Goal: Information Seeking & Learning: Compare options

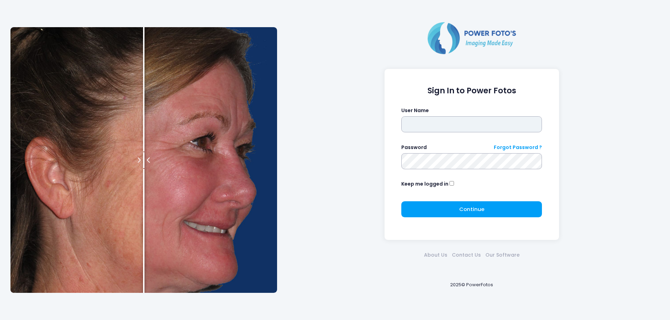
type input "****"
click at [463, 201] on form "Sign In to Power Fotos User Name **** Password Forgot Password ? Keep me logged…" at bounding box center [471, 154] width 141 height 137
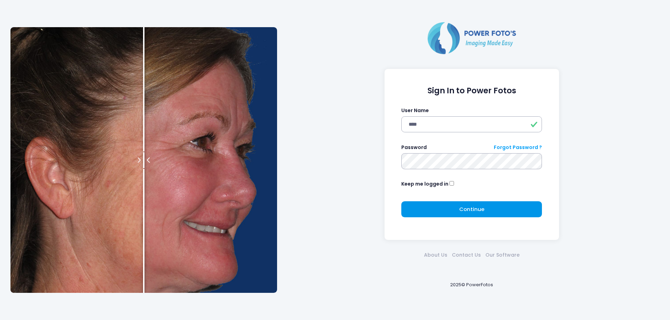
click at [467, 212] on span "Continue" at bounding box center [471, 209] width 25 height 7
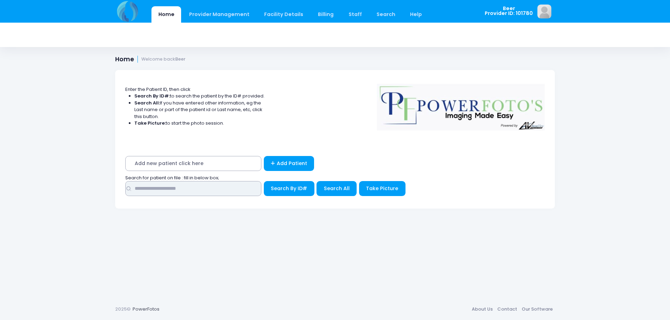
click at [226, 187] on input "text" at bounding box center [193, 188] width 136 height 15
type input "******"
click at [264, 181] on button "Search By ID#" at bounding box center [289, 188] width 51 height 15
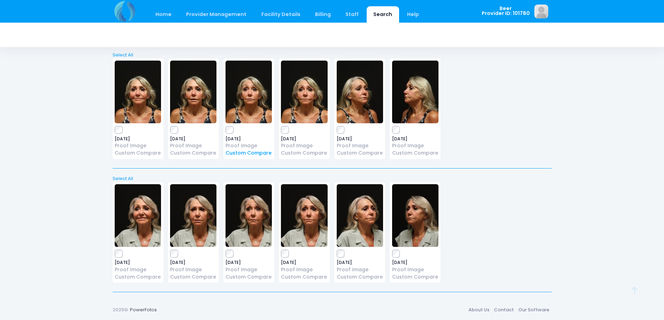
scroll to position [36, 0]
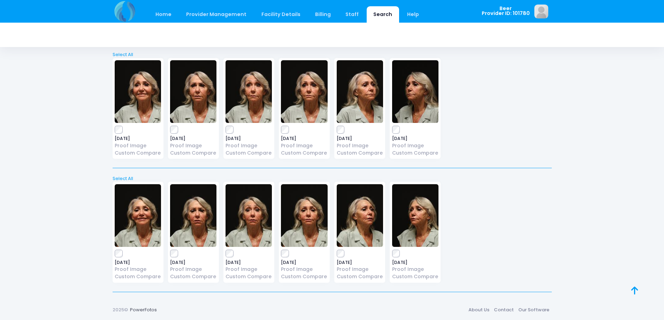
scroll to position [159, 0]
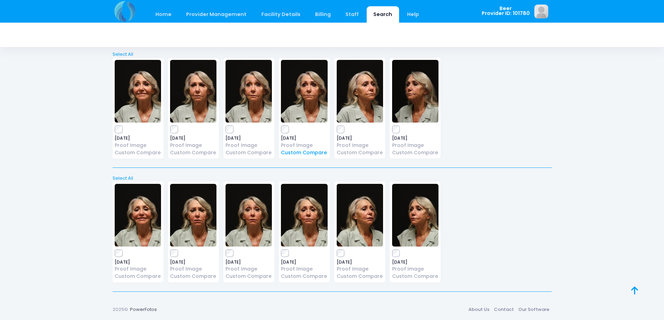
click at [297, 152] on link "Custom Compare" at bounding box center [304, 152] width 46 height 7
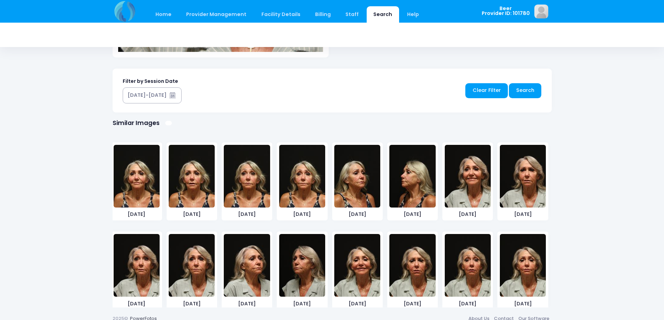
scroll to position [339, 0]
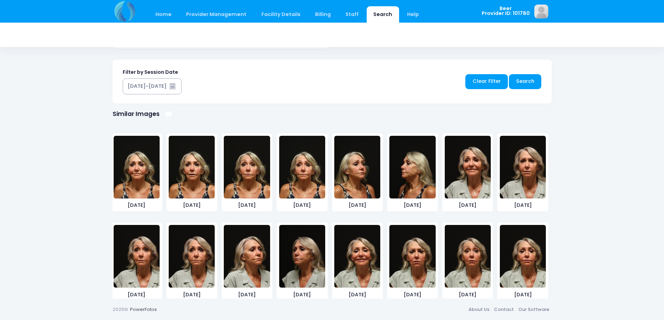
click at [467, 271] on img at bounding box center [468, 256] width 46 height 63
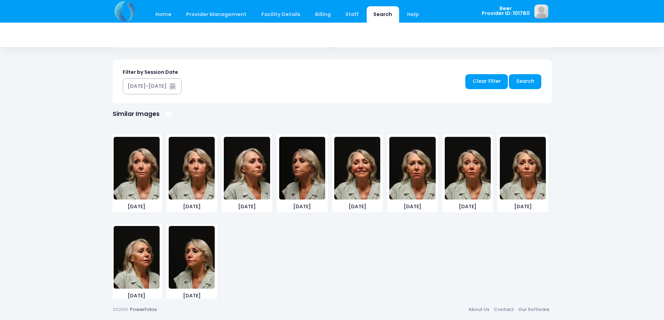
scroll to position [98, 0]
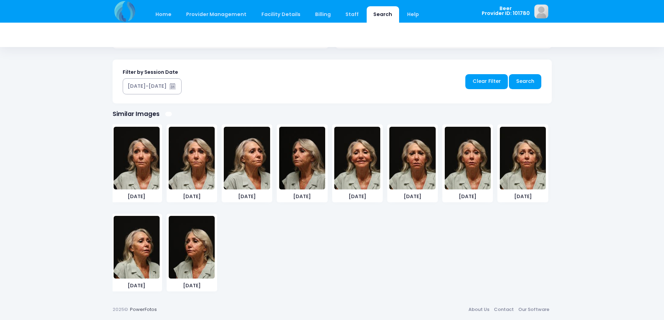
click at [124, 249] on img at bounding box center [137, 247] width 46 height 63
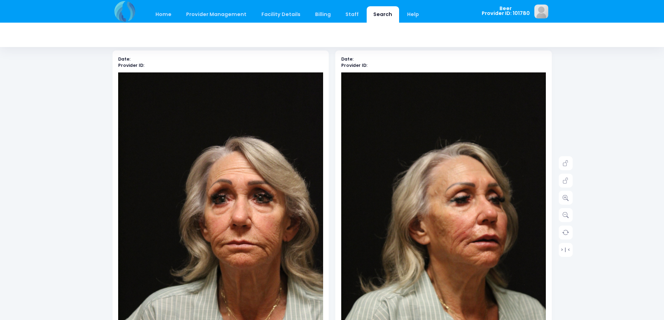
scroll to position [31, 0]
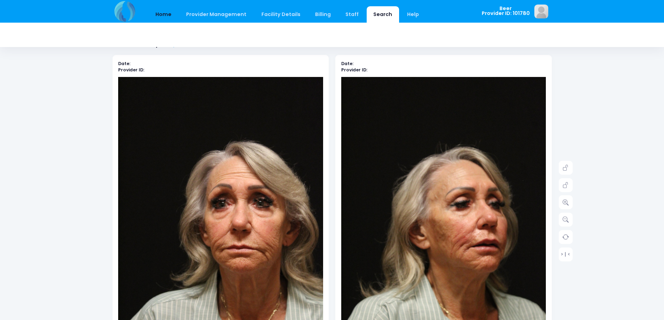
click at [166, 15] on link "Home" at bounding box center [164, 14] width 30 height 16
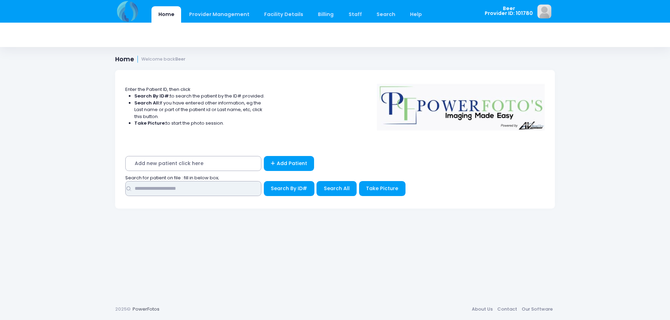
click at [179, 191] on input "text" at bounding box center [193, 188] width 136 height 15
type input "******"
click at [264, 181] on button "Search By ID#" at bounding box center [289, 188] width 51 height 15
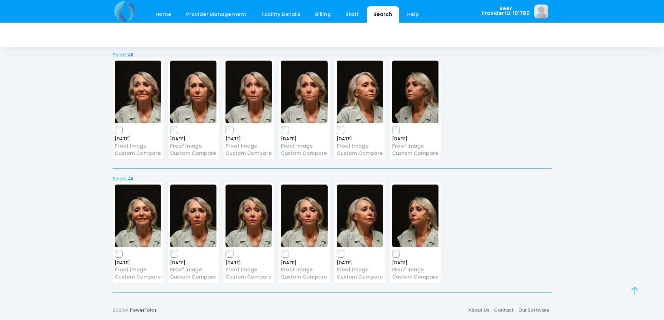
scroll to position [159, 0]
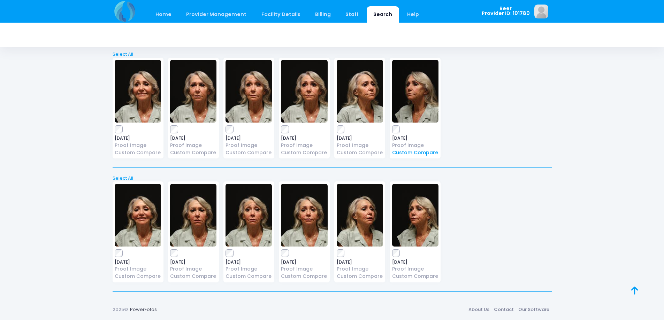
click at [402, 151] on link "Custom Compare" at bounding box center [415, 152] width 46 height 7
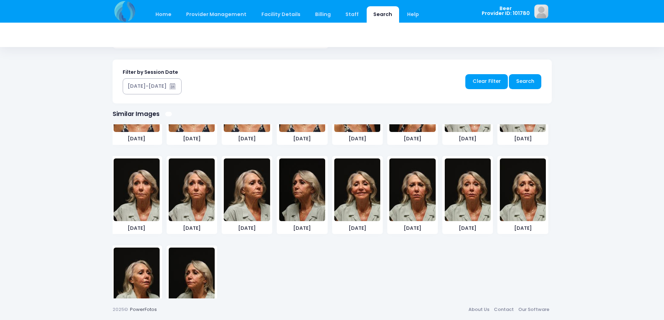
scroll to position [98, 0]
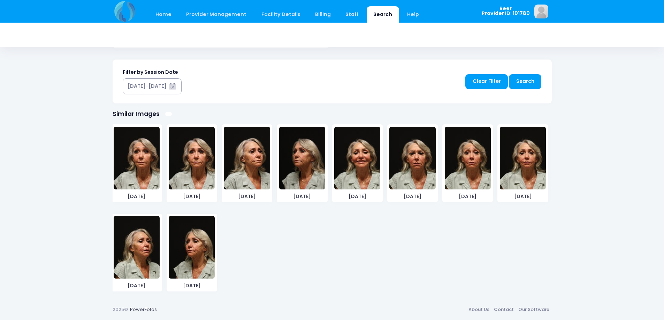
click at [194, 268] on img at bounding box center [192, 247] width 46 height 63
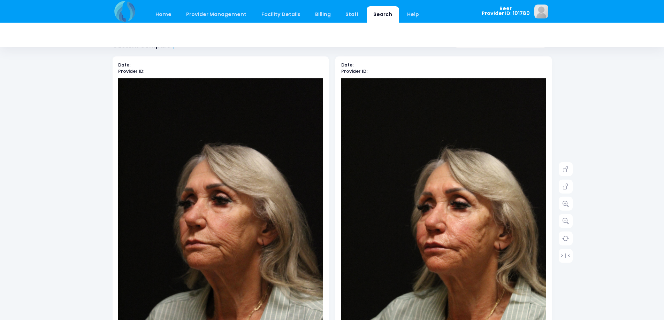
scroll to position [0, 0]
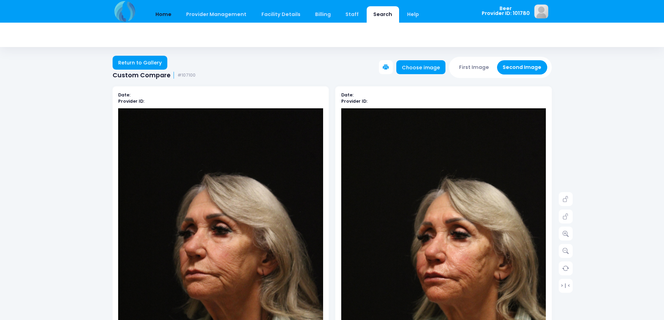
click at [169, 13] on link "Home" at bounding box center [164, 14] width 30 height 16
